Goal: Task Accomplishment & Management: Manage account settings

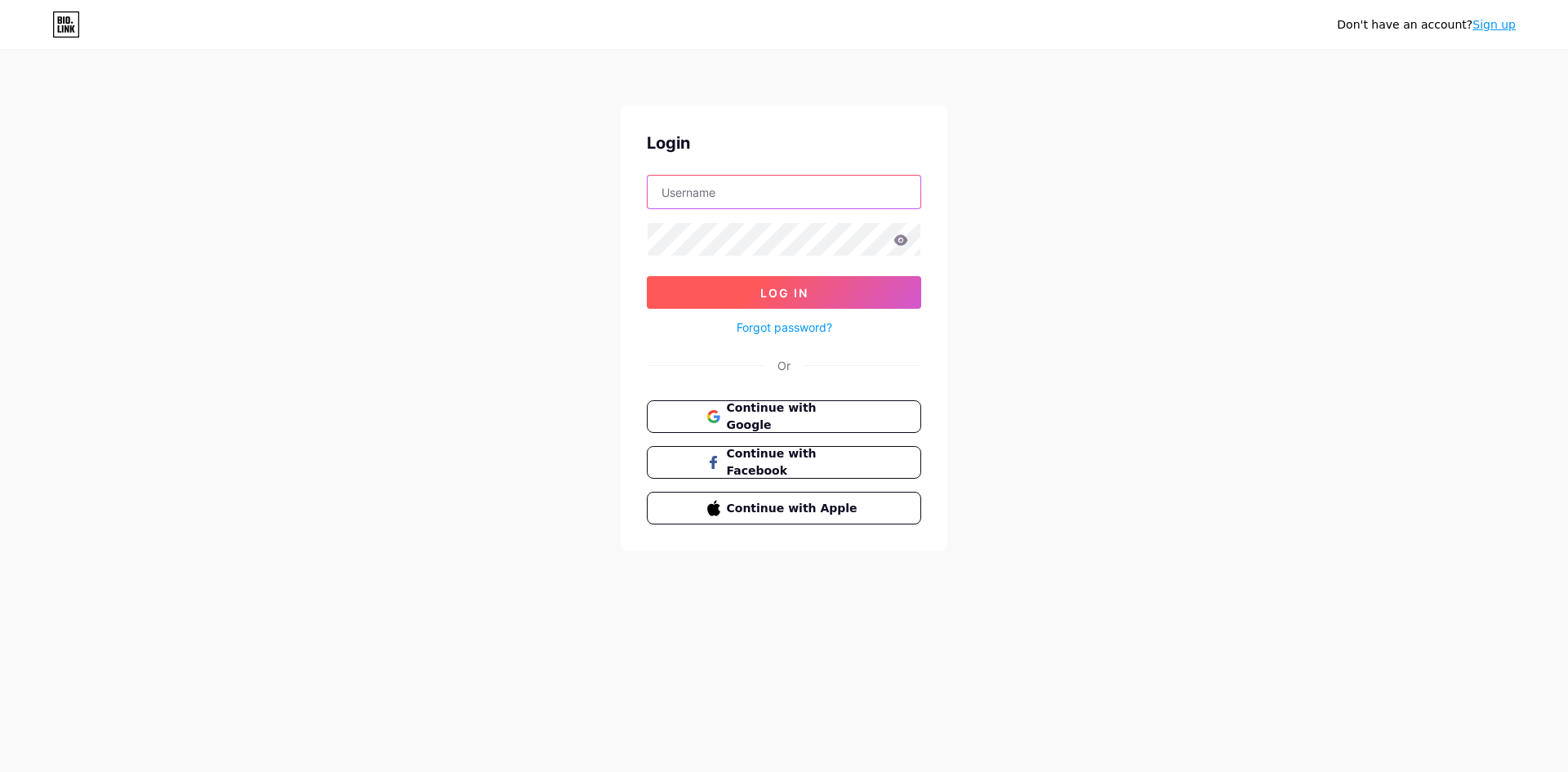
type input "[EMAIL_ADDRESS][DOMAIN_NAME]"
click at [719, 281] on button "Log In" at bounding box center [784, 292] width 274 height 33
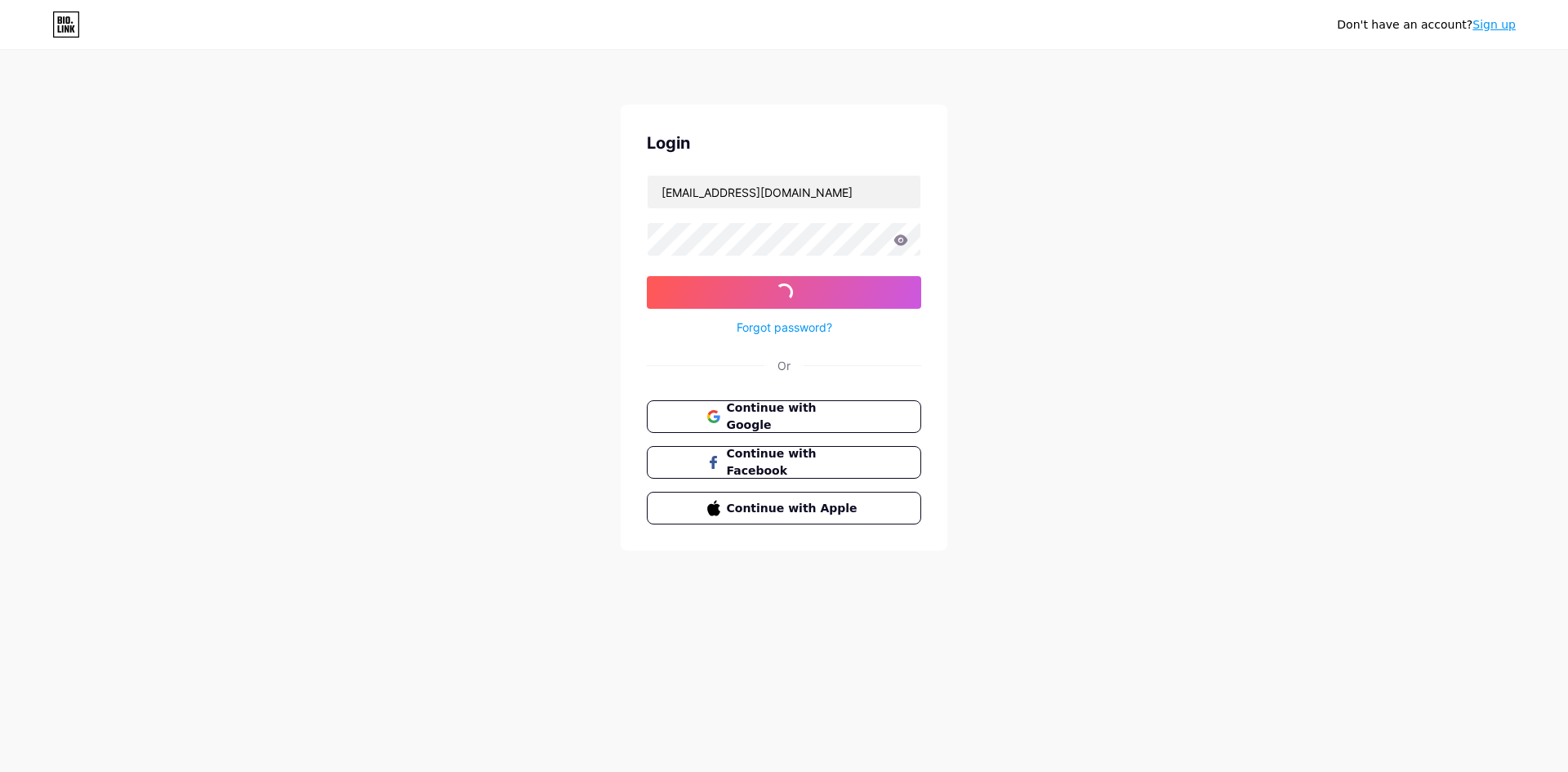
click at [647, 276] on button "Log In" at bounding box center [784, 292] width 274 height 33
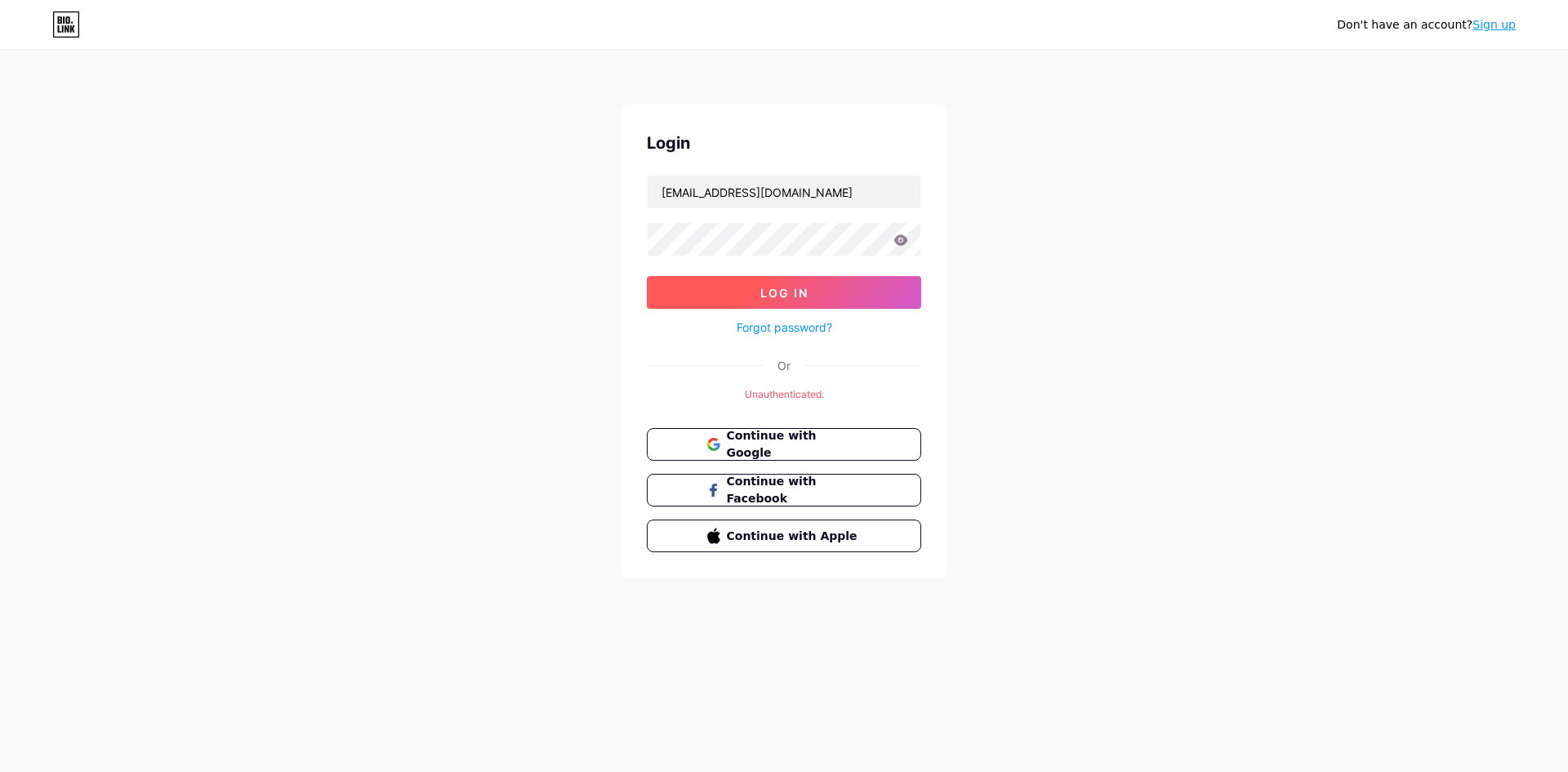
click at [804, 303] on button "Log In" at bounding box center [784, 292] width 274 height 33
click at [760, 430] on button "Continue with Google" at bounding box center [784, 444] width 278 height 33
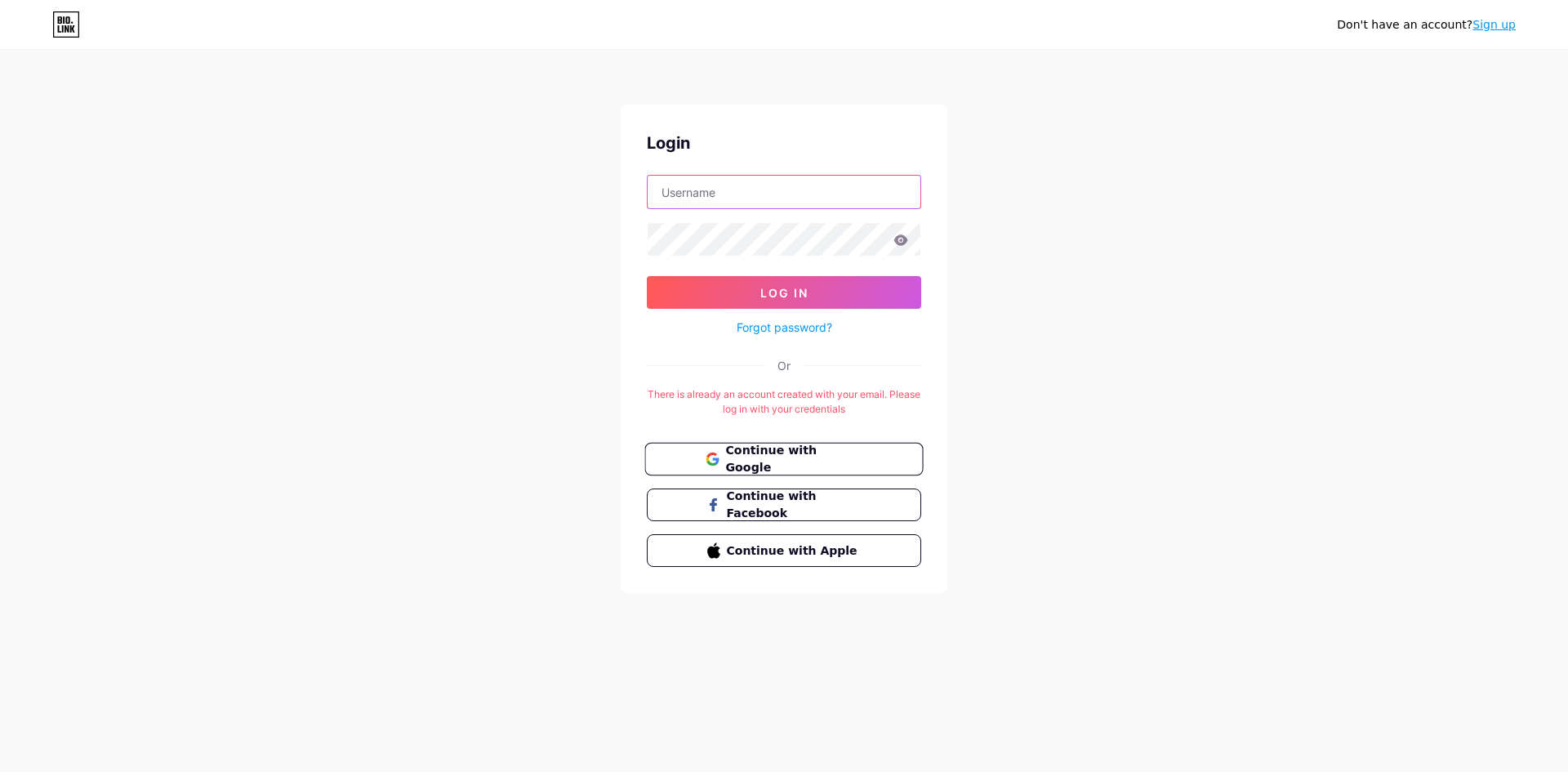
type input "[EMAIL_ADDRESS][DOMAIN_NAME]"
click at [766, 473] on button "Continue with Google" at bounding box center [784, 459] width 278 height 33
